Goal: Information Seeking & Learning: Learn about a topic

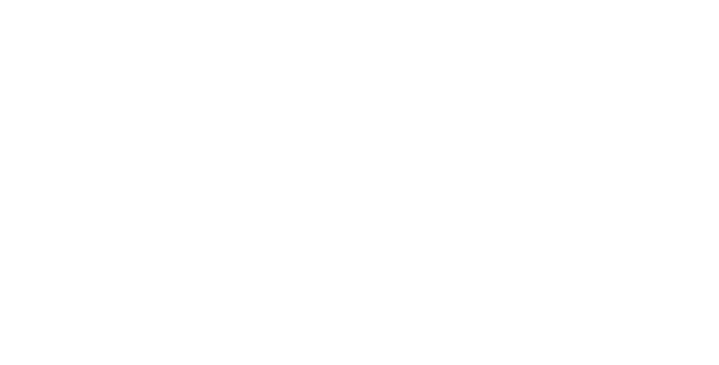
select select "Song"
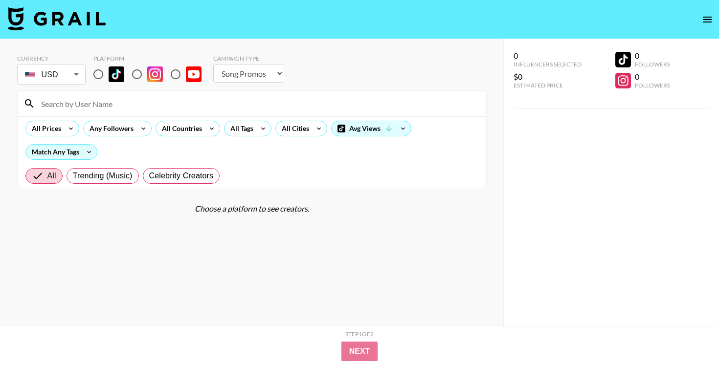
click at [226, 107] on input at bounding box center [257, 104] width 445 height 16
click at [94, 72] on input "radio" at bounding box center [98, 74] width 21 height 21
radio input "true"
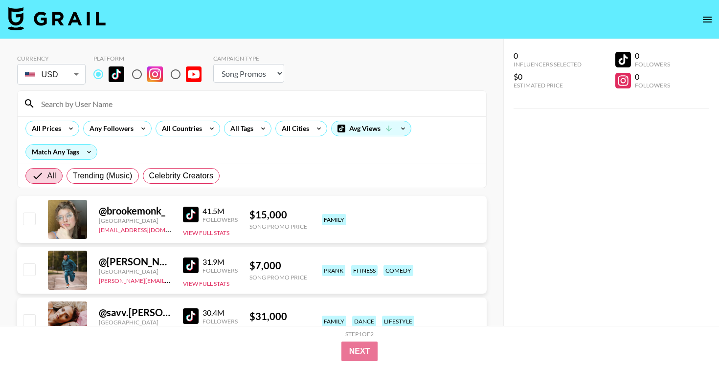
click at [122, 103] on input at bounding box center [257, 104] width 445 height 16
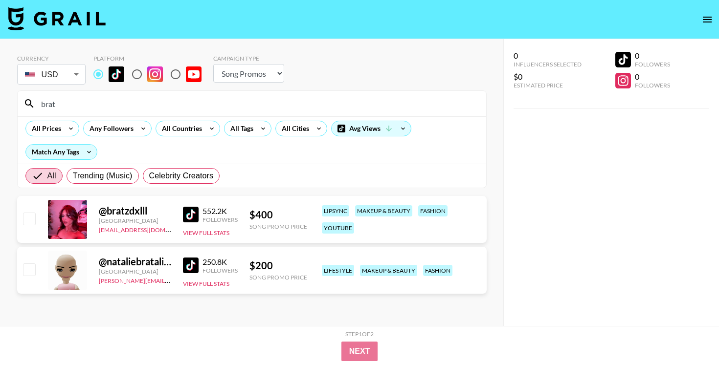
type input "brat"
click at [194, 218] on img at bounding box center [191, 215] width 16 height 16
click at [210, 234] on button "View Full Stats" at bounding box center [206, 232] width 46 height 7
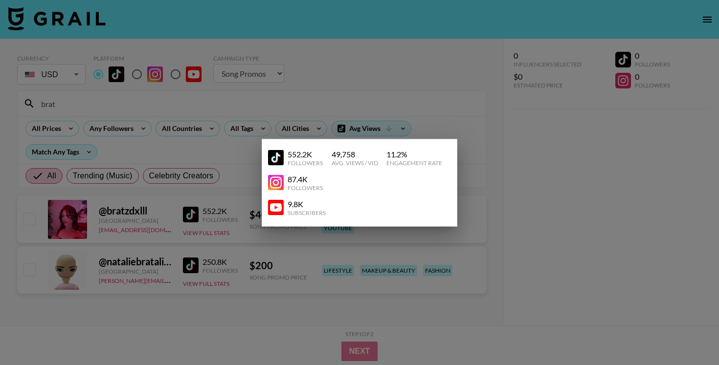
click at [345, 153] on div "49,758" at bounding box center [355, 154] width 46 height 10
click at [402, 150] on div "11.2 %" at bounding box center [414, 154] width 56 height 10
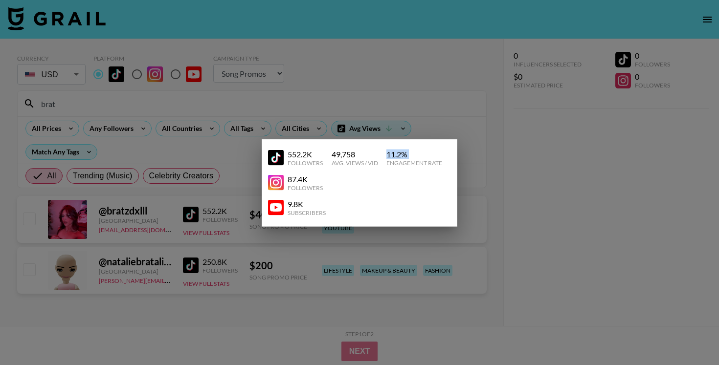
copy div "11.2 %"
click at [487, 109] on div at bounding box center [359, 182] width 719 height 365
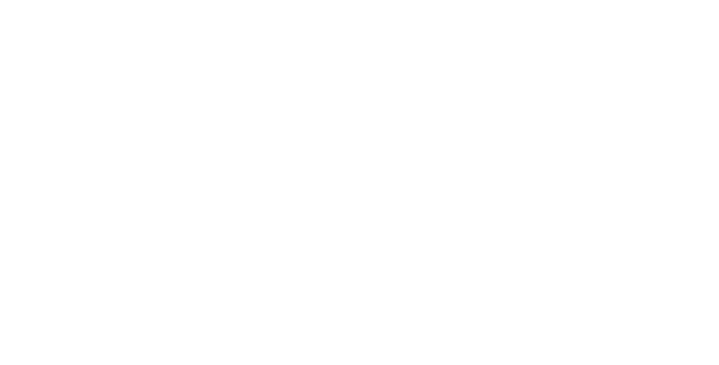
select select "Song"
